Goal: Navigation & Orientation: Find specific page/section

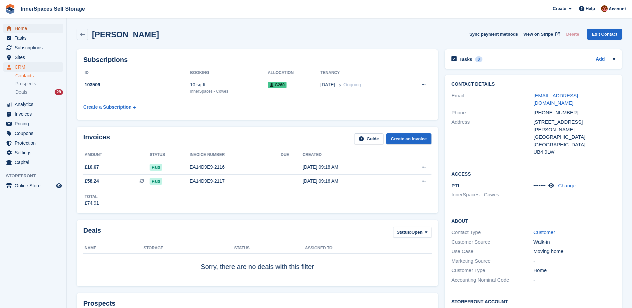
click at [19, 28] on span "Home" at bounding box center [35, 28] width 40 height 9
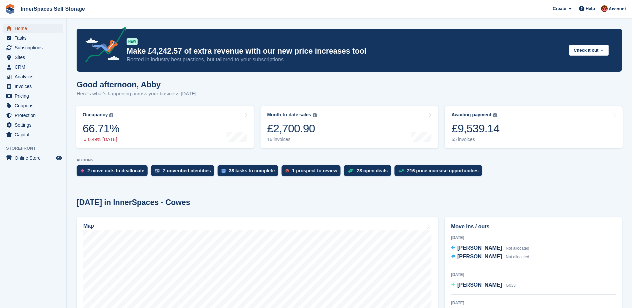
click at [19, 27] on span "Home" at bounding box center [35, 28] width 40 height 9
click at [24, 28] on span "Home" at bounding box center [35, 28] width 40 height 9
